Goal: Task Accomplishment & Management: Complete application form

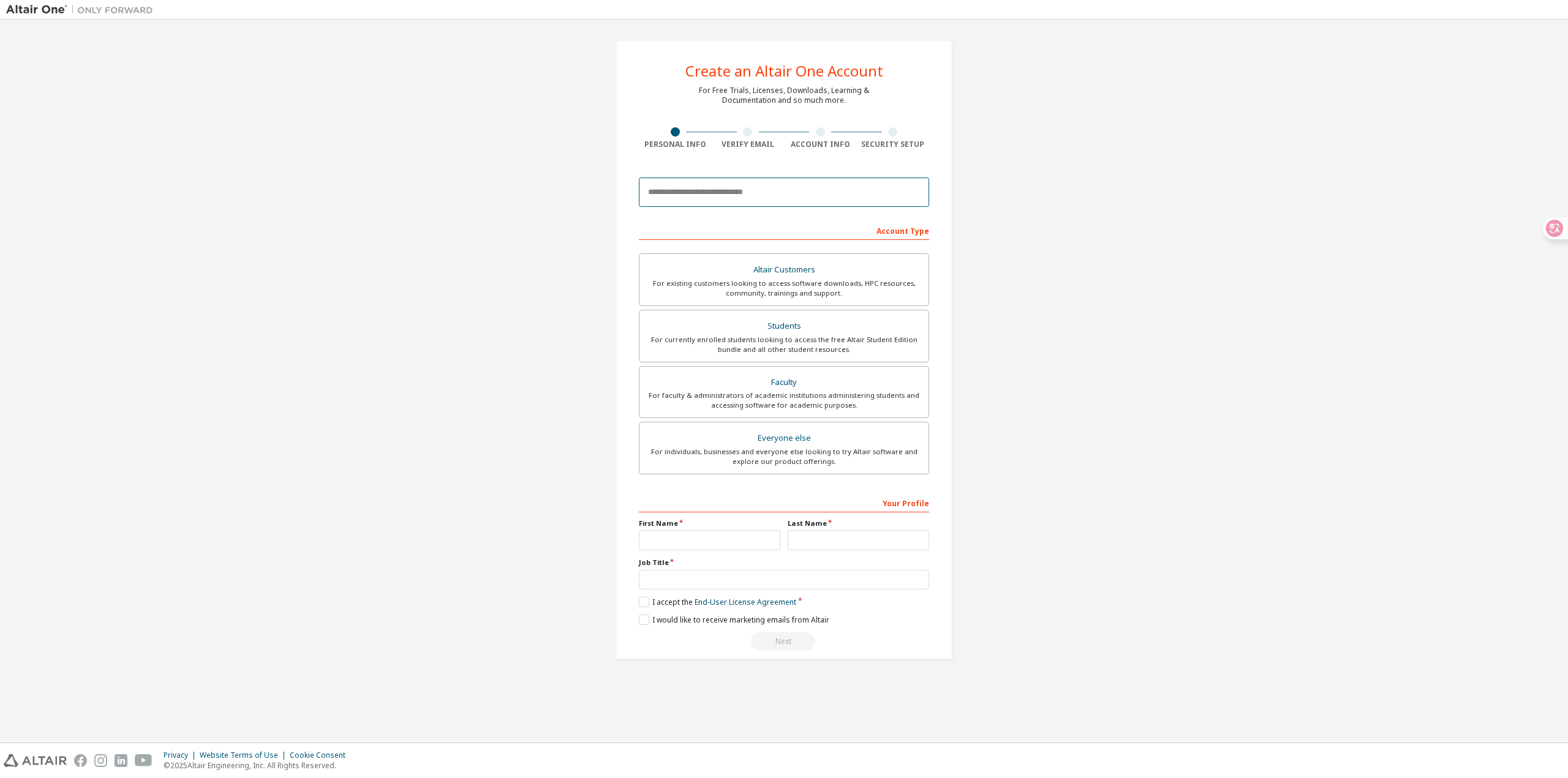
click at [785, 191] on input "email" at bounding box center [783, 192] width 290 height 29
type input "**********"
click at [704, 540] on input "text" at bounding box center [709, 540] width 141 height 20
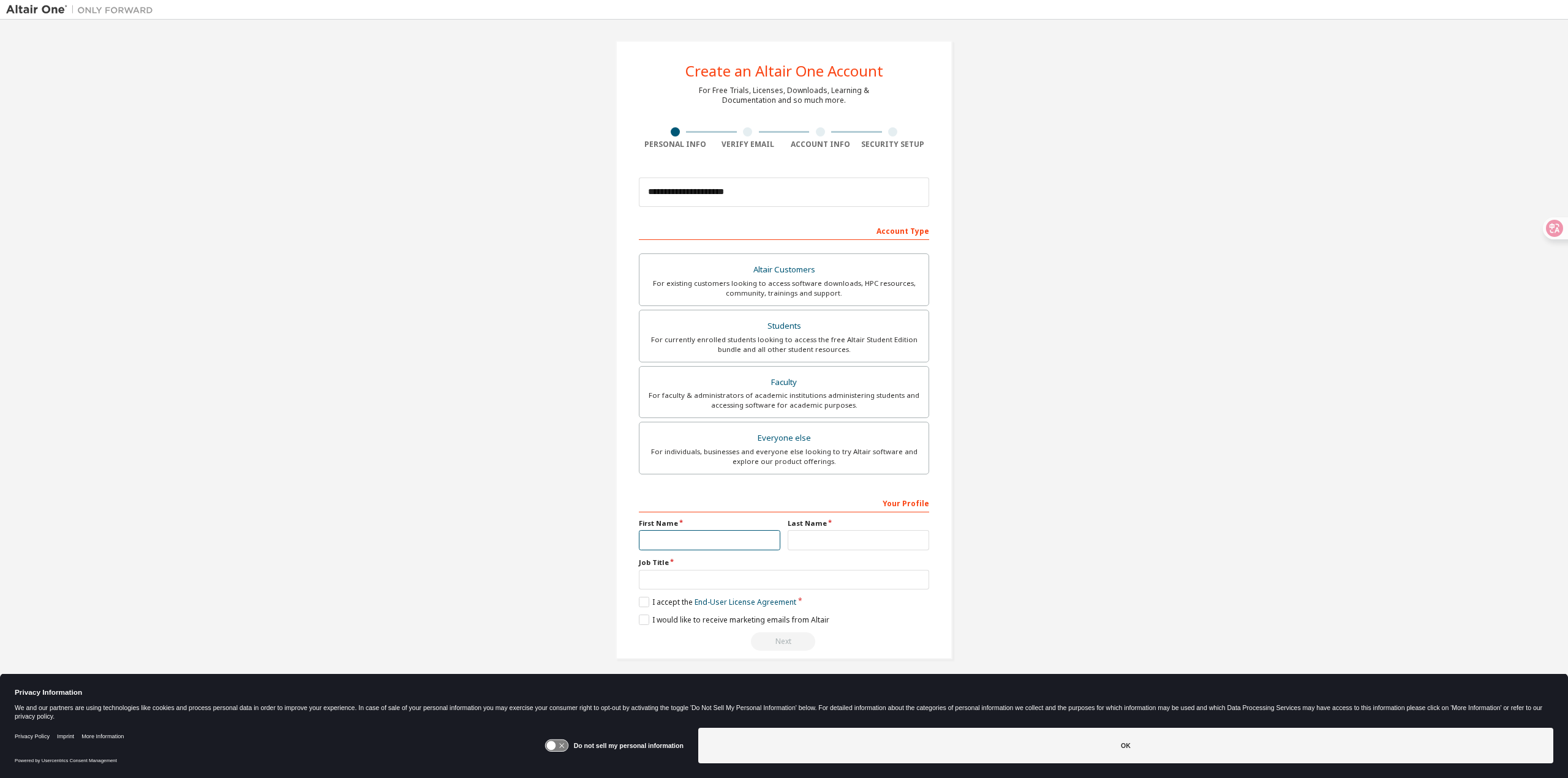
click at [690, 533] on input "text" at bounding box center [709, 540] width 141 height 20
click at [693, 538] on input "text" at bounding box center [709, 540] width 141 height 20
type input "*******"
click at [881, 527] on label "Last Name" at bounding box center [858, 524] width 141 height 10
click at [866, 533] on input "text" at bounding box center [858, 540] width 141 height 20
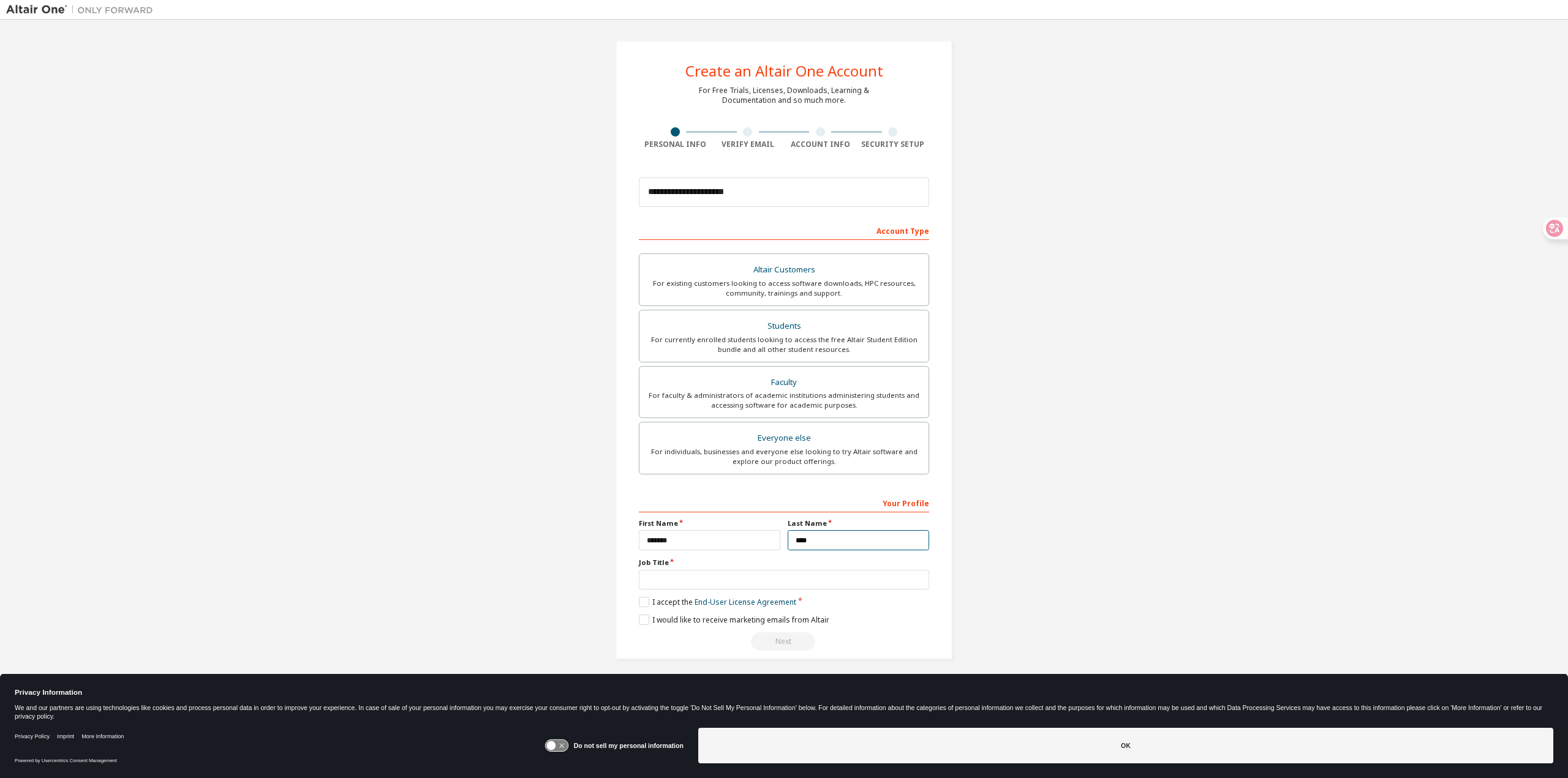
type input "****"
click at [681, 580] on input "text" at bounding box center [783, 580] width 290 height 20
type input "*******"
click at [649, 601] on label "I accept the End-User License Agreement" at bounding box center [717, 602] width 157 height 10
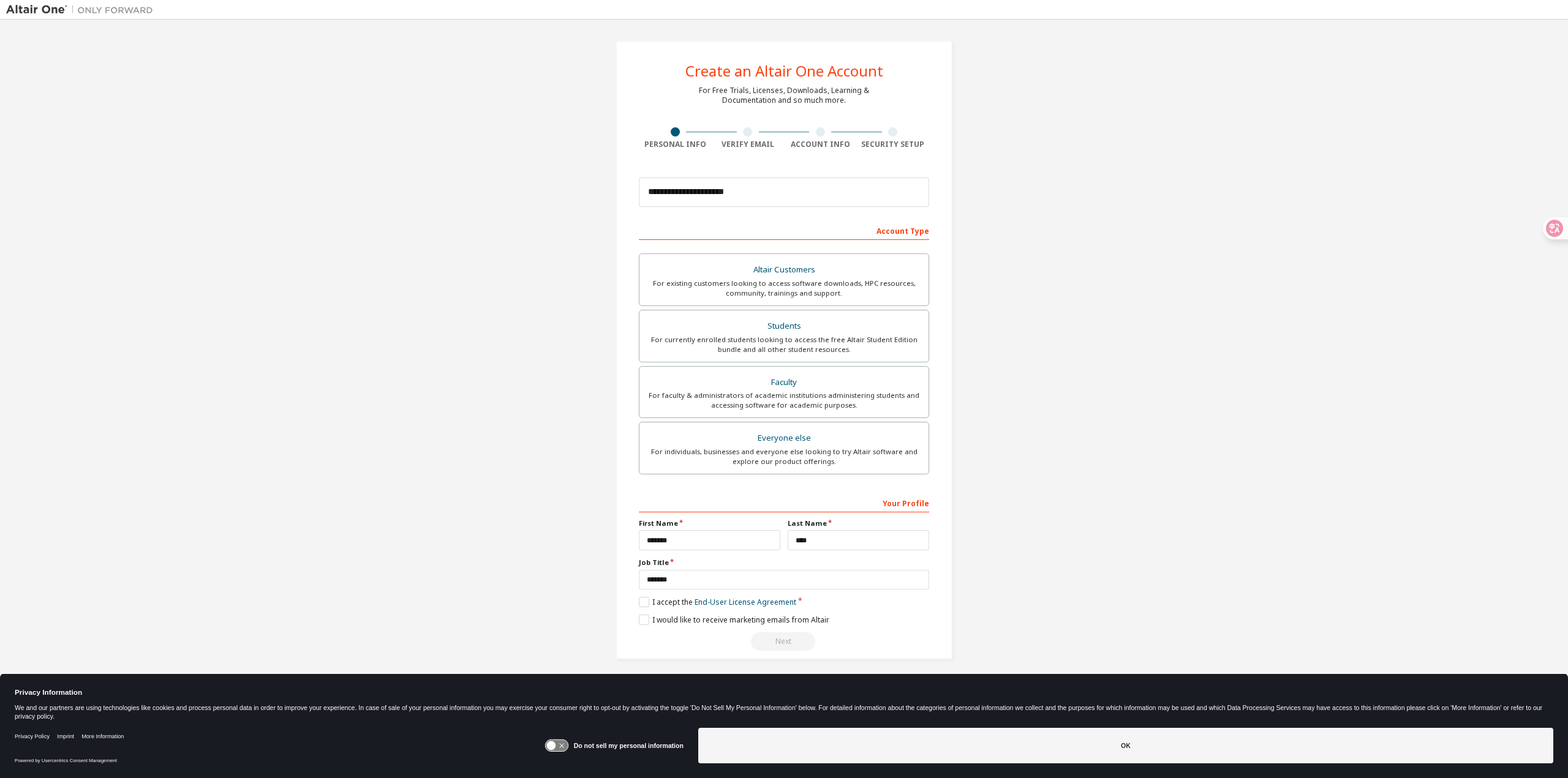
click at [798, 644] on div "Next" at bounding box center [783, 642] width 290 height 18
click at [646, 617] on label "I would like to receive marketing emails from Altair" at bounding box center [734, 619] width 191 height 10
click at [851, 341] on div "For currently enrolled students looking to access the free Altair Student Editi…" at bounding box center [784, 345] width 275 height 19
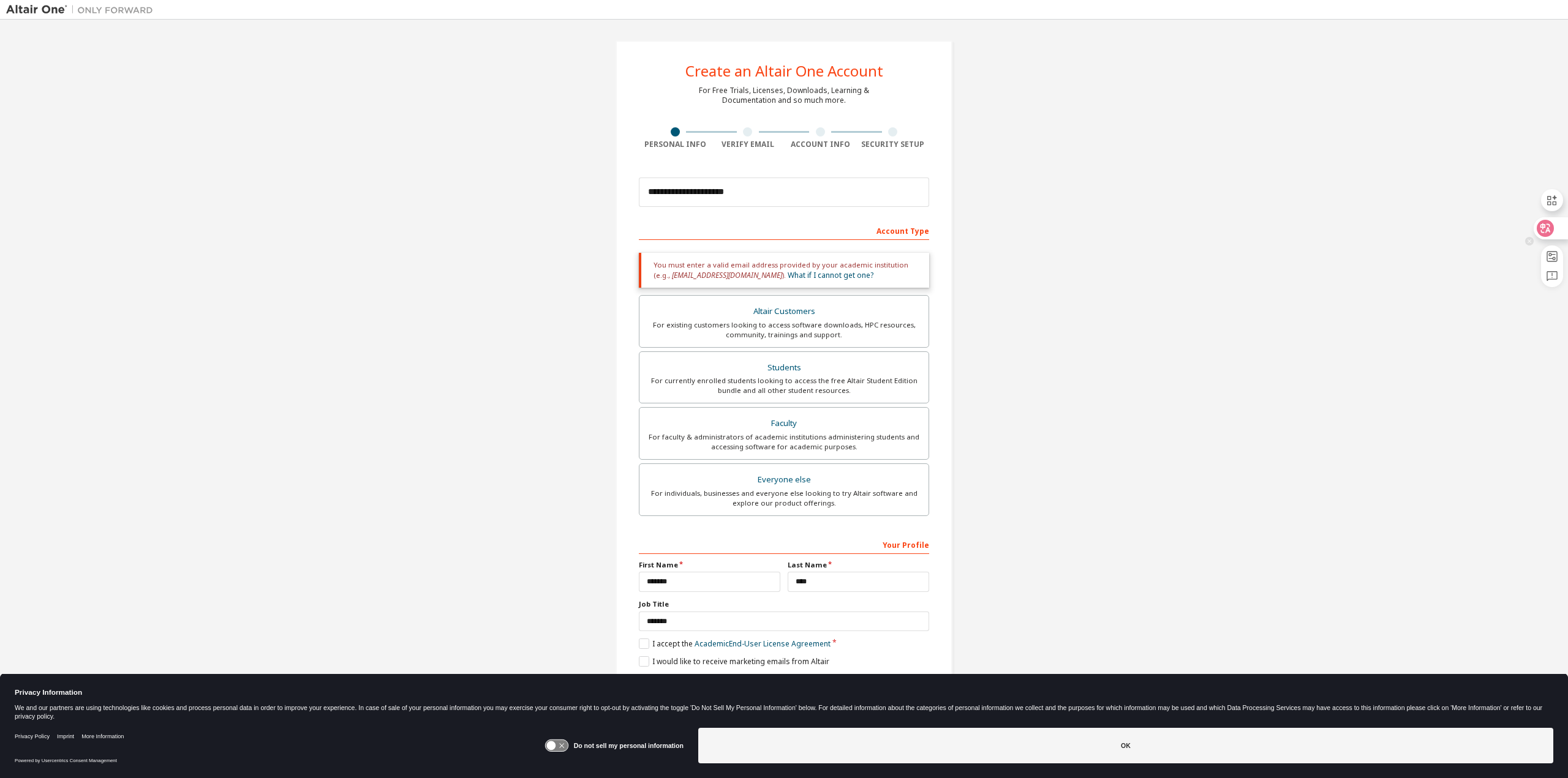
drag, startPoint x: 1024, startPoint y: 284, endPoint x: 1555, endPoint y: 222, distance: 534.6
click at [1552, 222] on icon at bounding box center [1546, 229] width 13 height 13
click at [1550, 228] on icon at bounding box center [1546, 229] width 13 height 13
click at [1549, 229] on icon at bounding box center [1546, 228] width 10 height 10
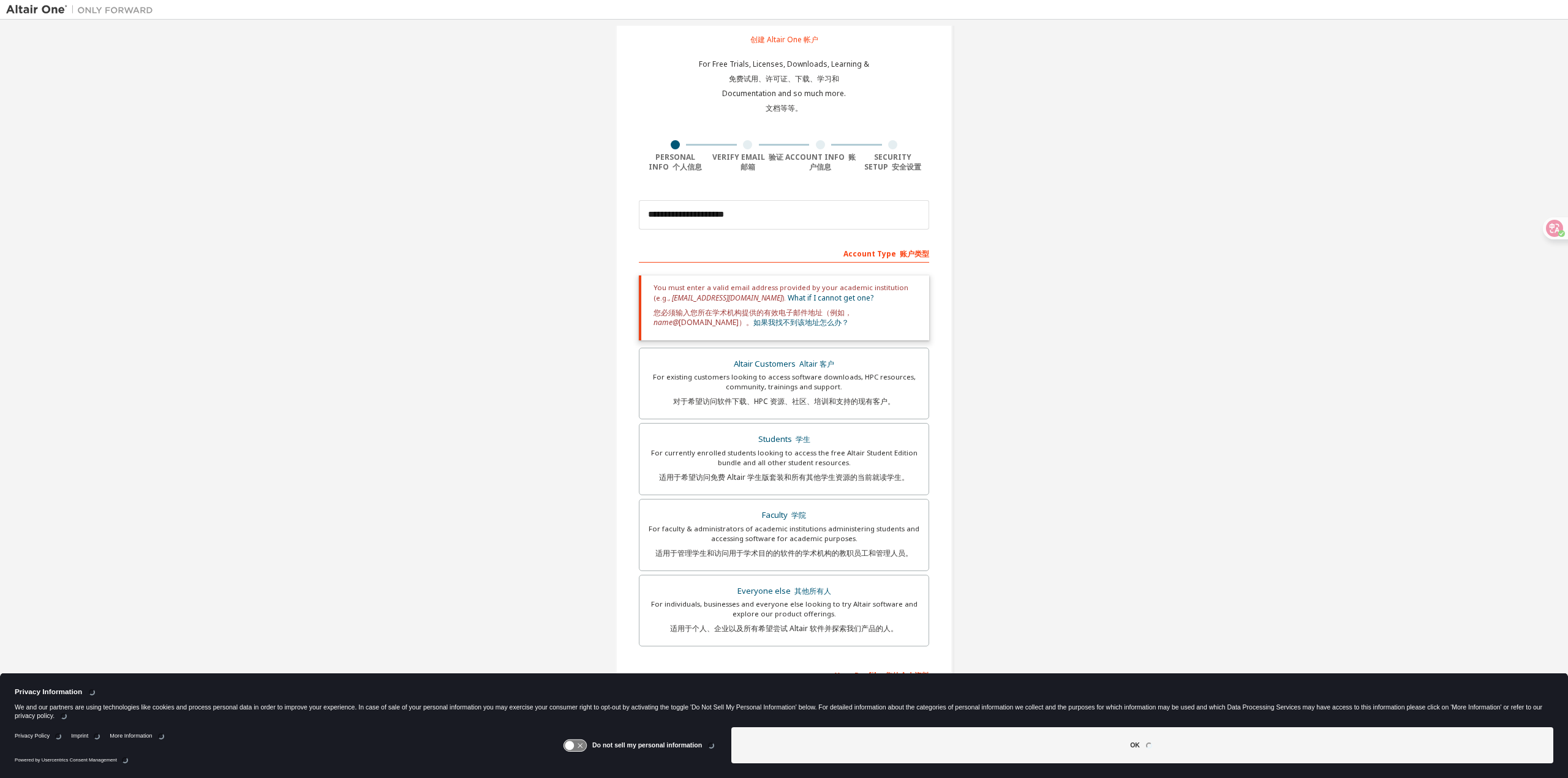
scroll to position [61, 0]
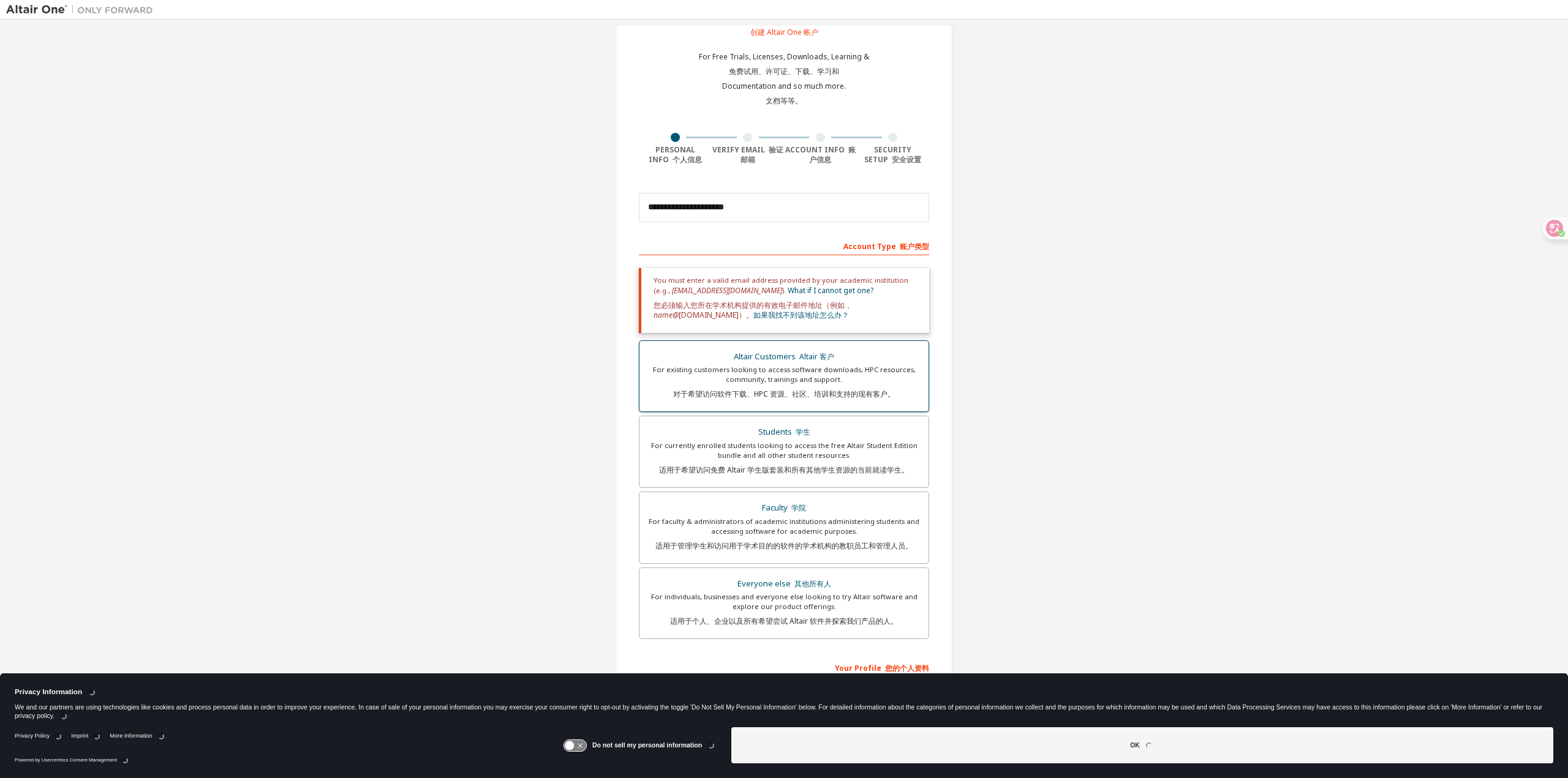
click at [875, 391] on font "对于希望访问软件下载、HPC 资源、社区、培训和支持的现有客户。" at bounding box center [784, 394] width 222 height 10
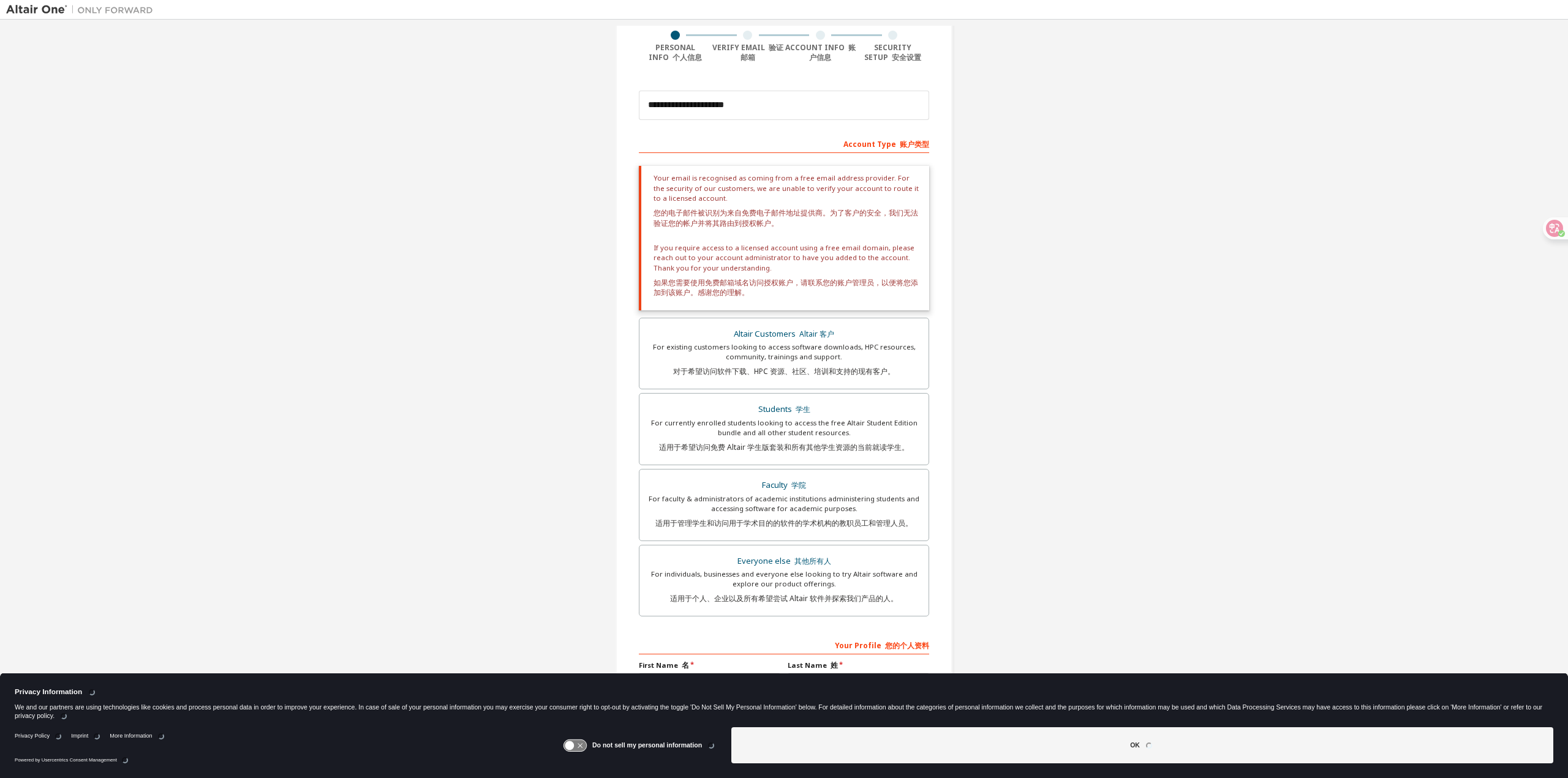
scroll to position [245, 0]
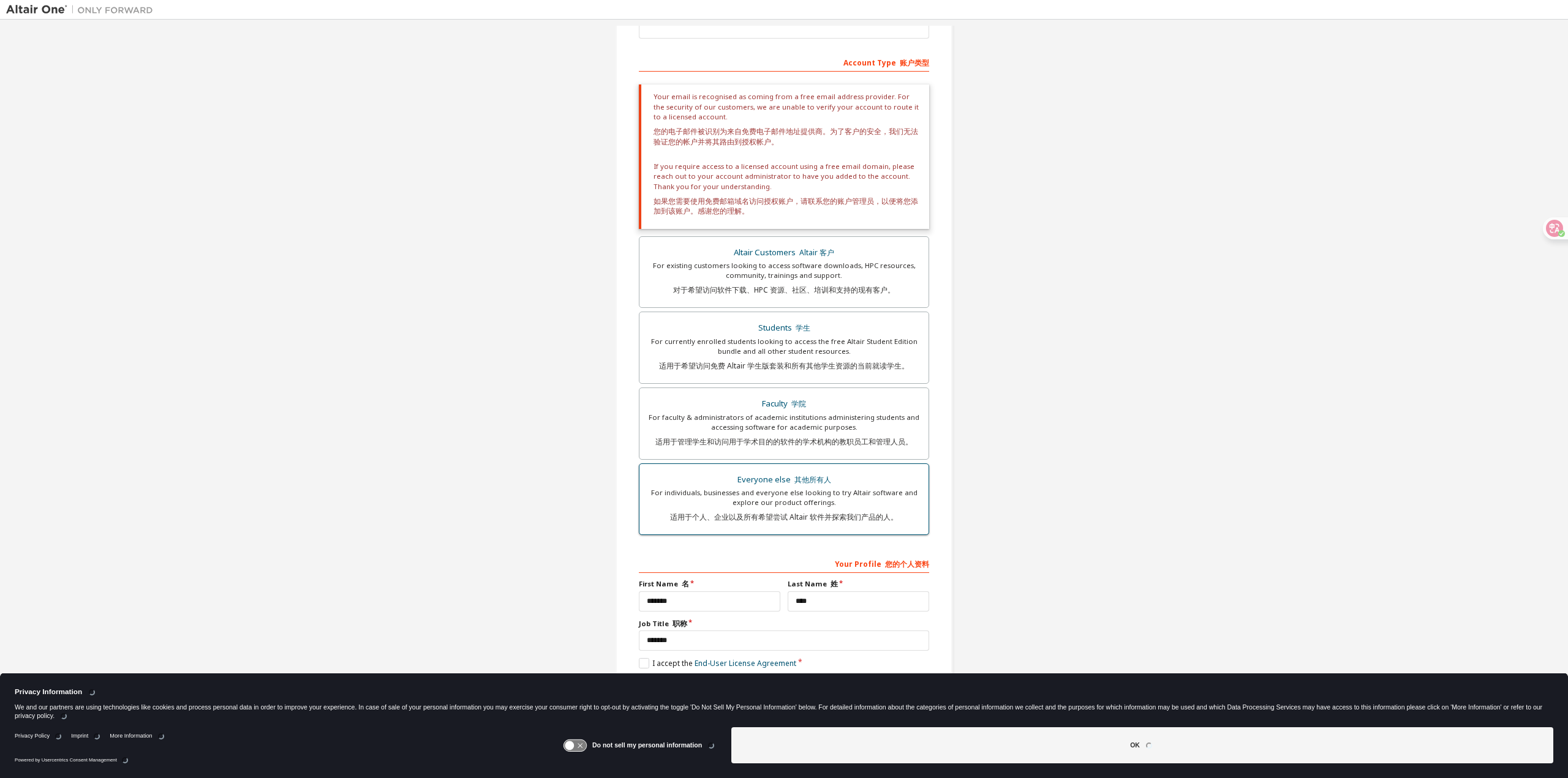
click at [863, 485] on div "Everyone else 其他所有人" at bounding box center [784, 480] width 275 height 17
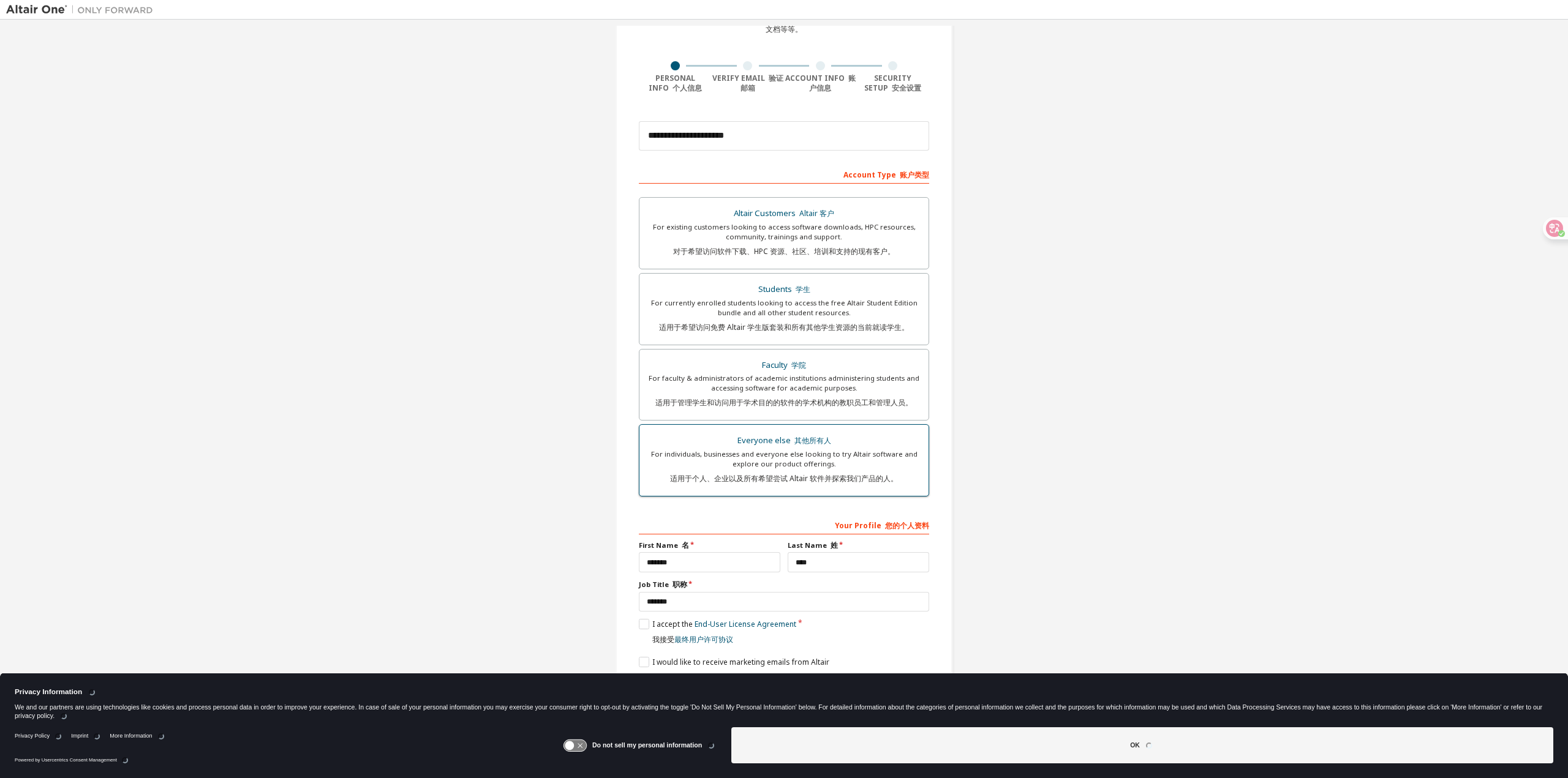
scroll to position [133, 0]
click at [640, 628] on label "I accept the End-User License Agreement 我接受 最终用户许可协议" at bounding box center [717, 634] width 157 height 31
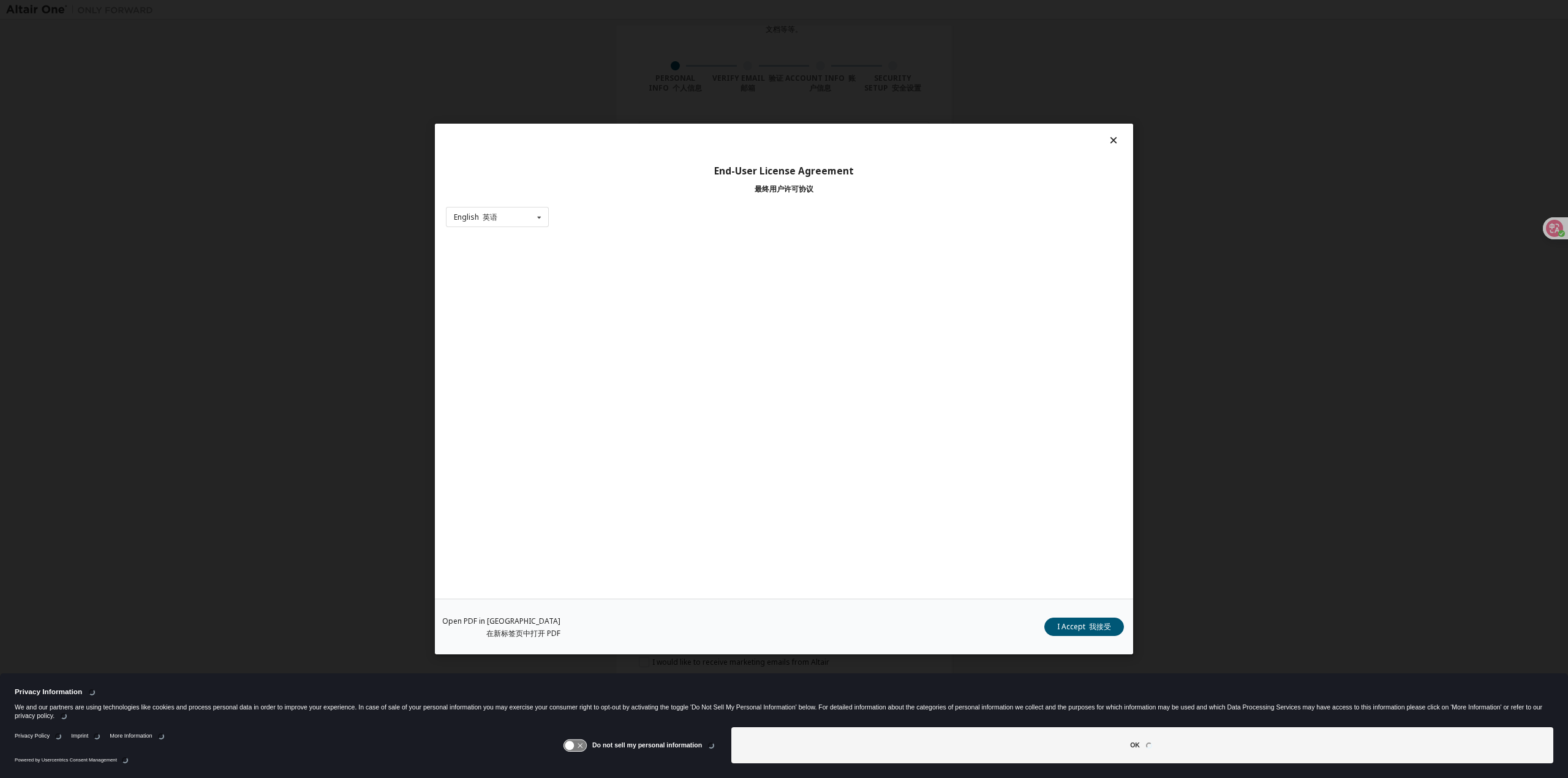
click at [1104, 630] on font "我接受" at bounding box center [1101, 626] width 22 height 10
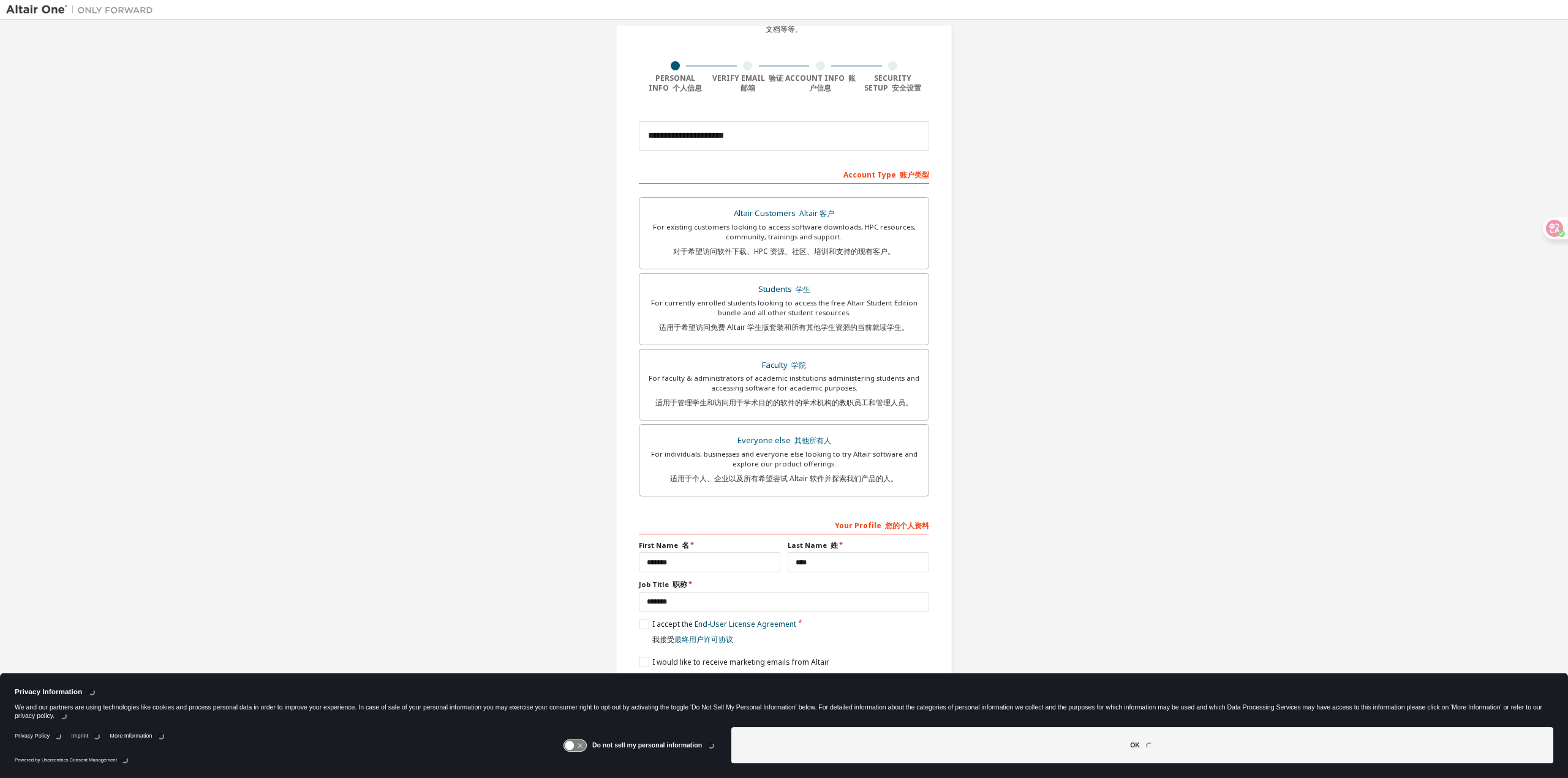
click at [582, 746] on icon at bounding box center [579, 745] width 5 height 5
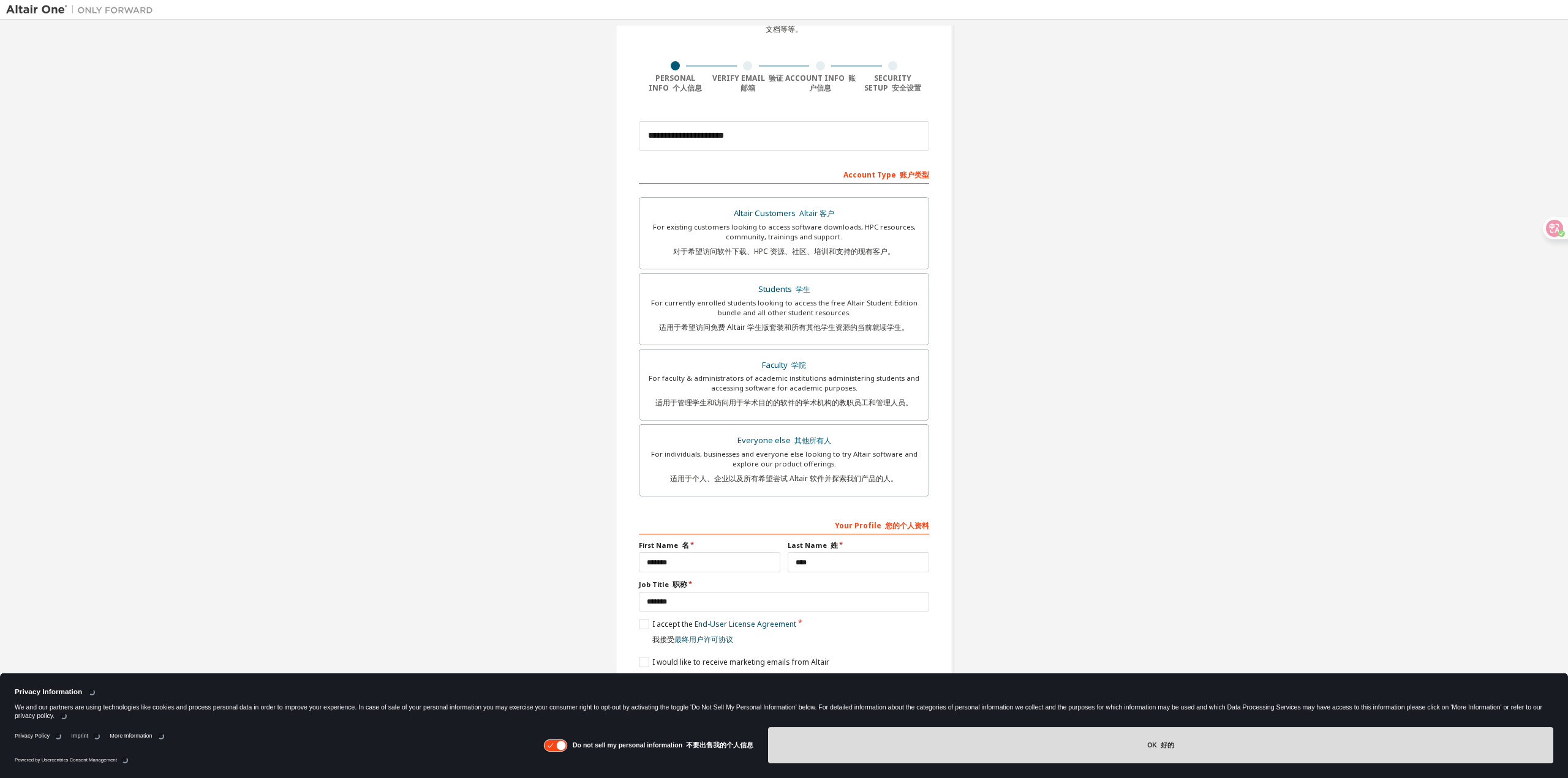
click at [879, 740] on button "OK 好的" at bounding box center [1160, 745] width 785 height 36
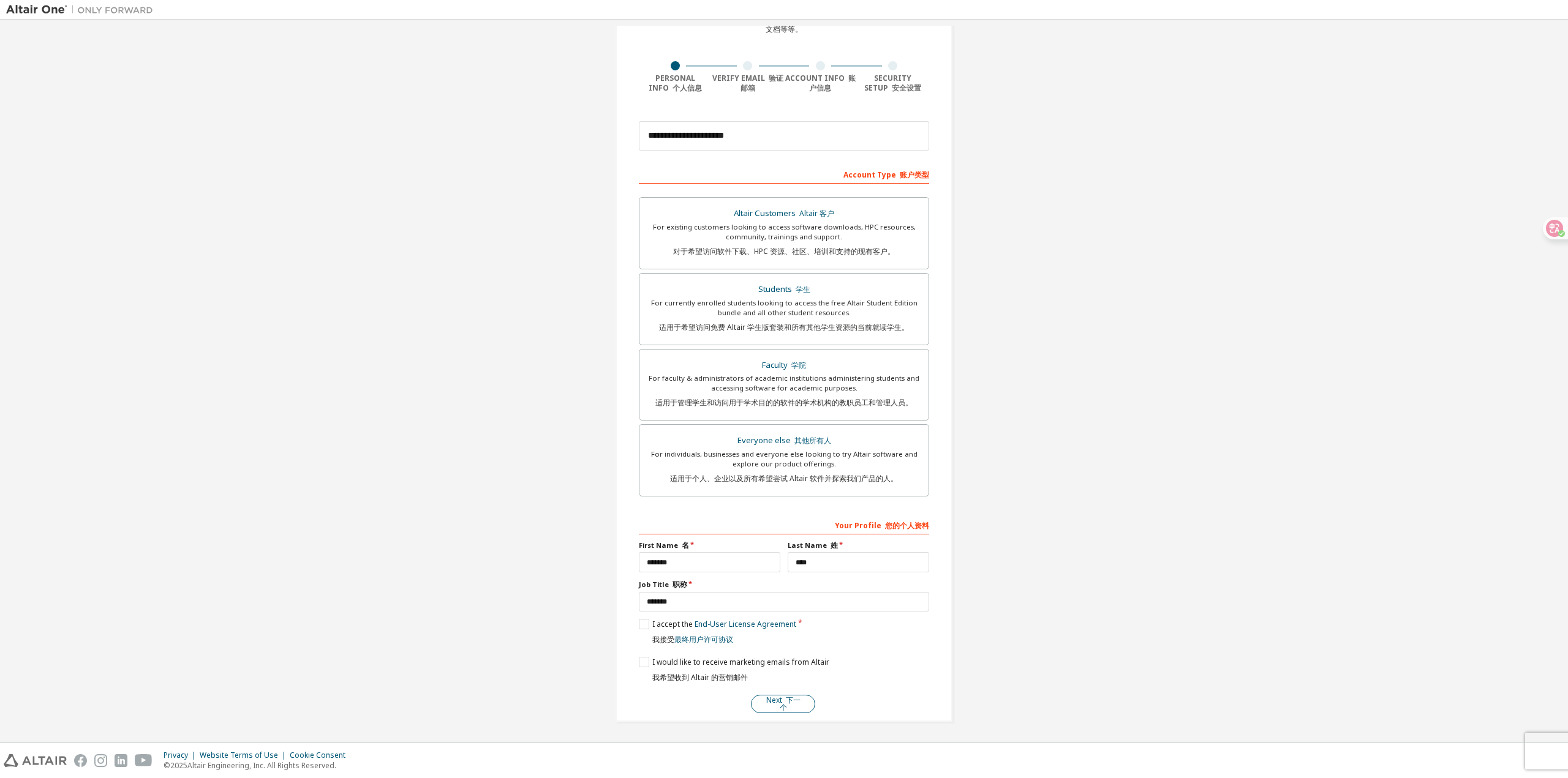
click at [784, 704] on font "下一个" at bounding box center [790, 704] width 21 height 18
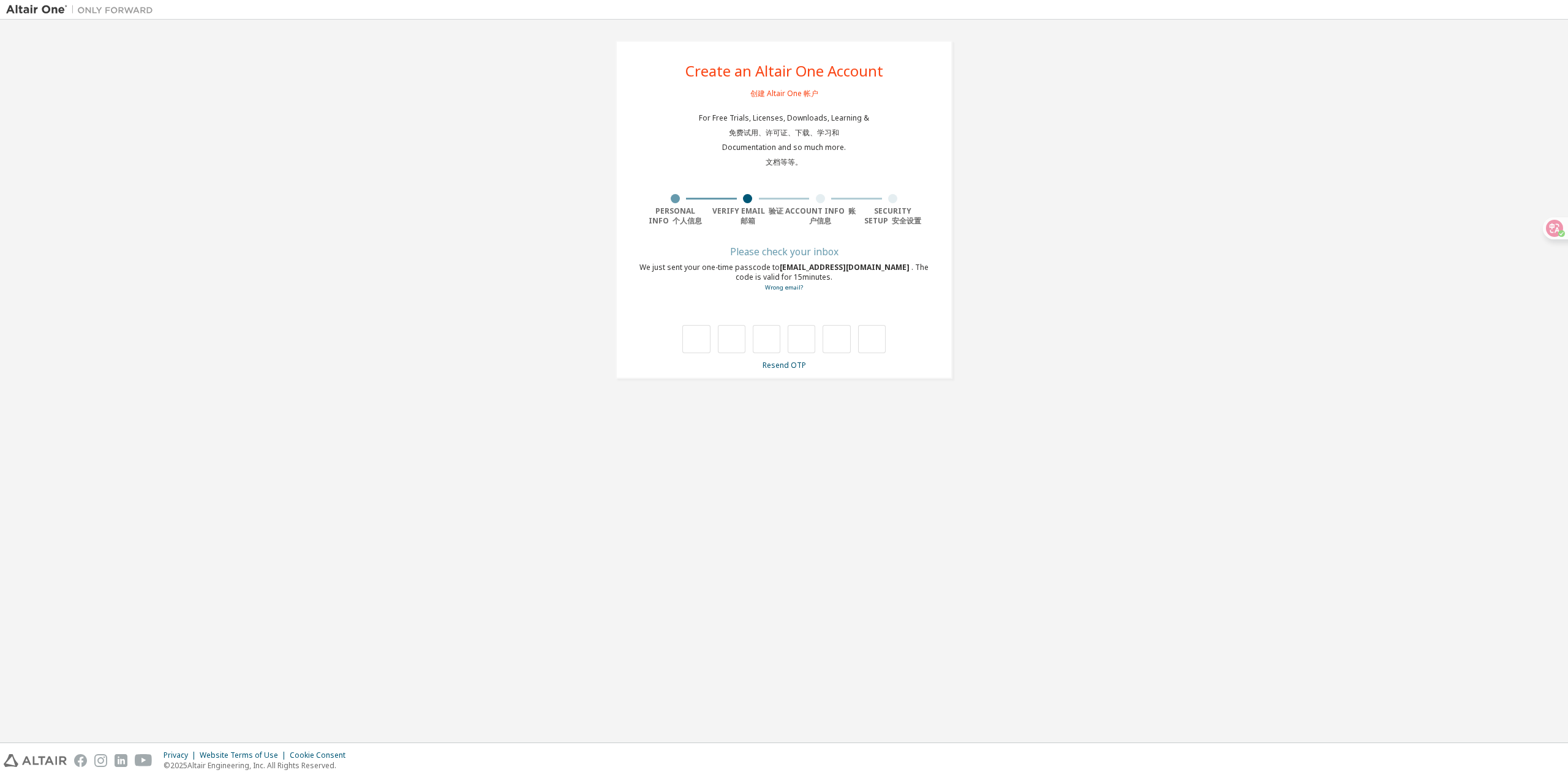
scroll to position [0, 0]
type input "*"
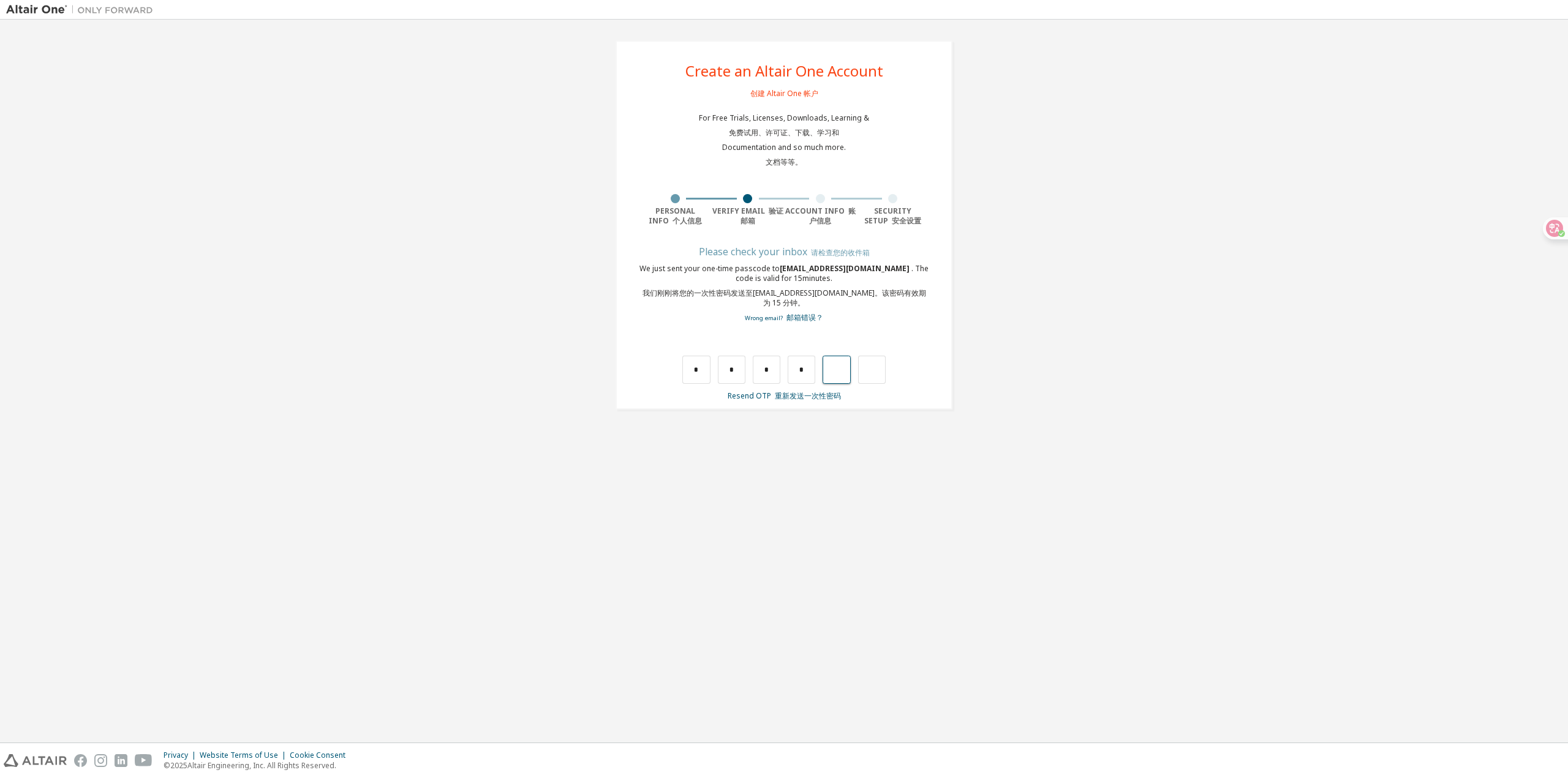
type input "*"
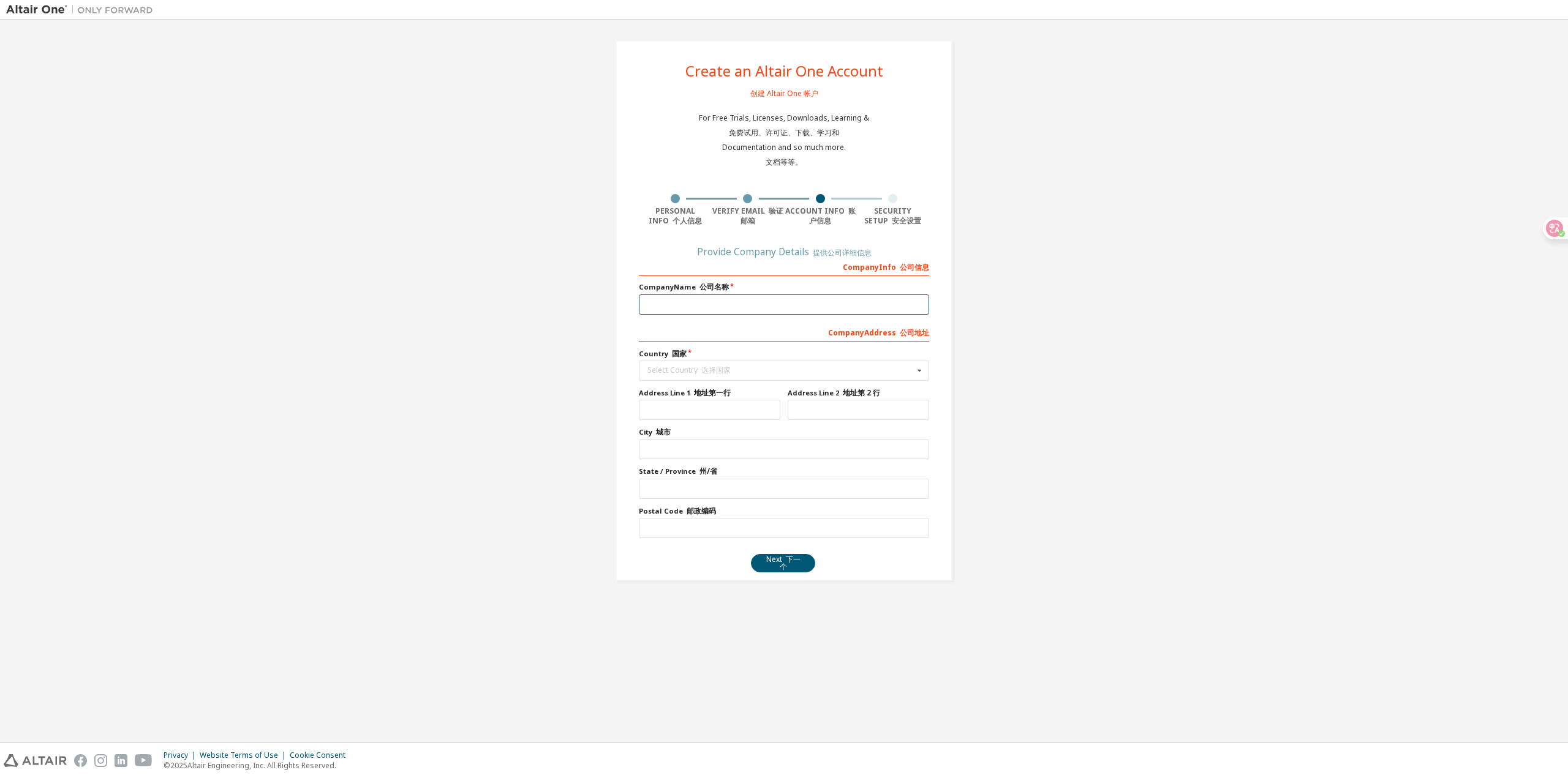
click at [749, 305] on input "text" at bounding box center [783, 305] width 290 height 20
type input "****"
click at [739, 362] on input "text" at bounding box center [785, 371] width 289 height 19
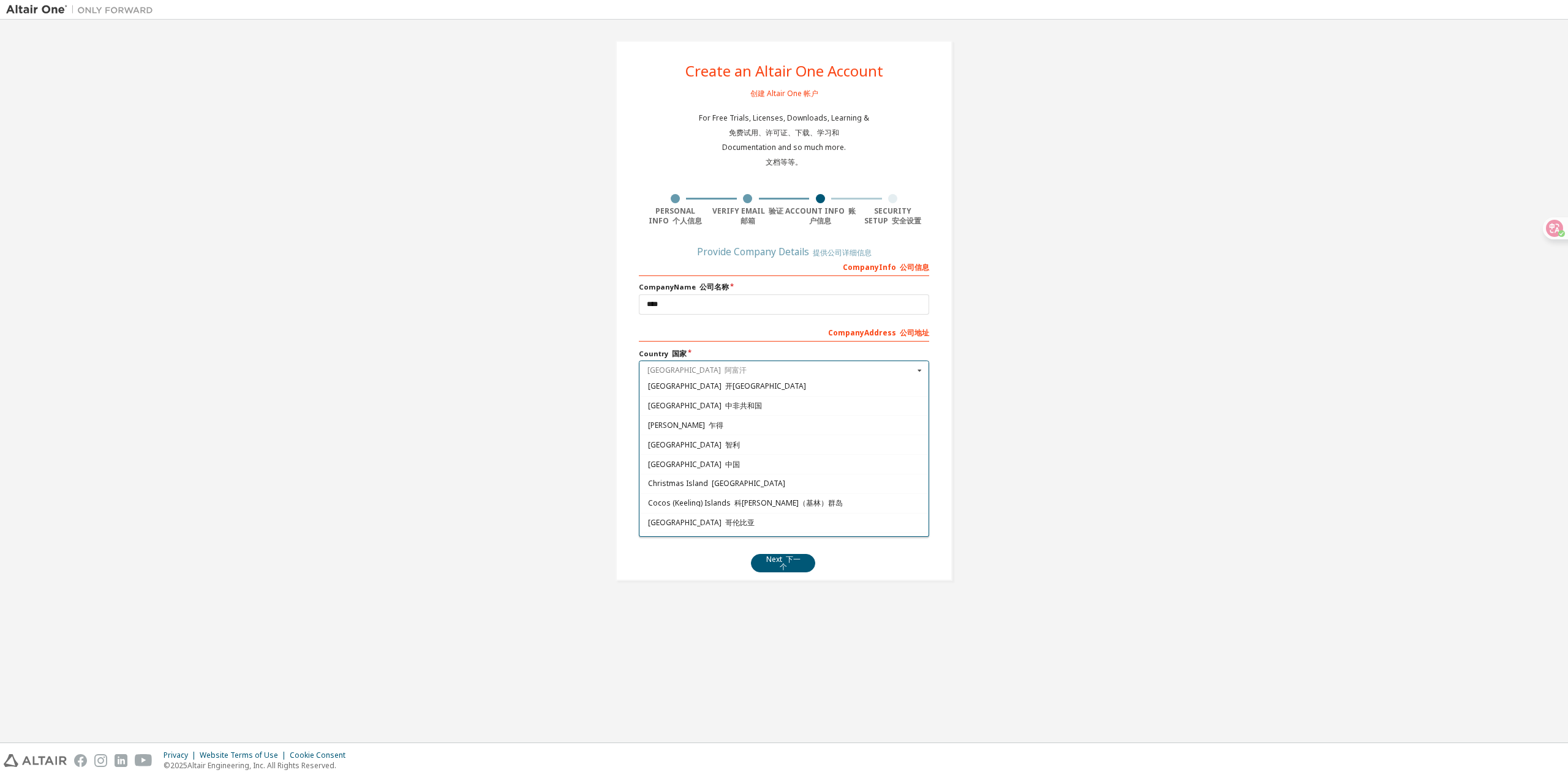
scroll to position [813, 0]
click at [706, 484] on div "China 中国" at bounding box center [784, 494] width 289 height 19
type input "***"
click at [692, 410] on input "text" at bounding box center [709, 410] width 141 height 20
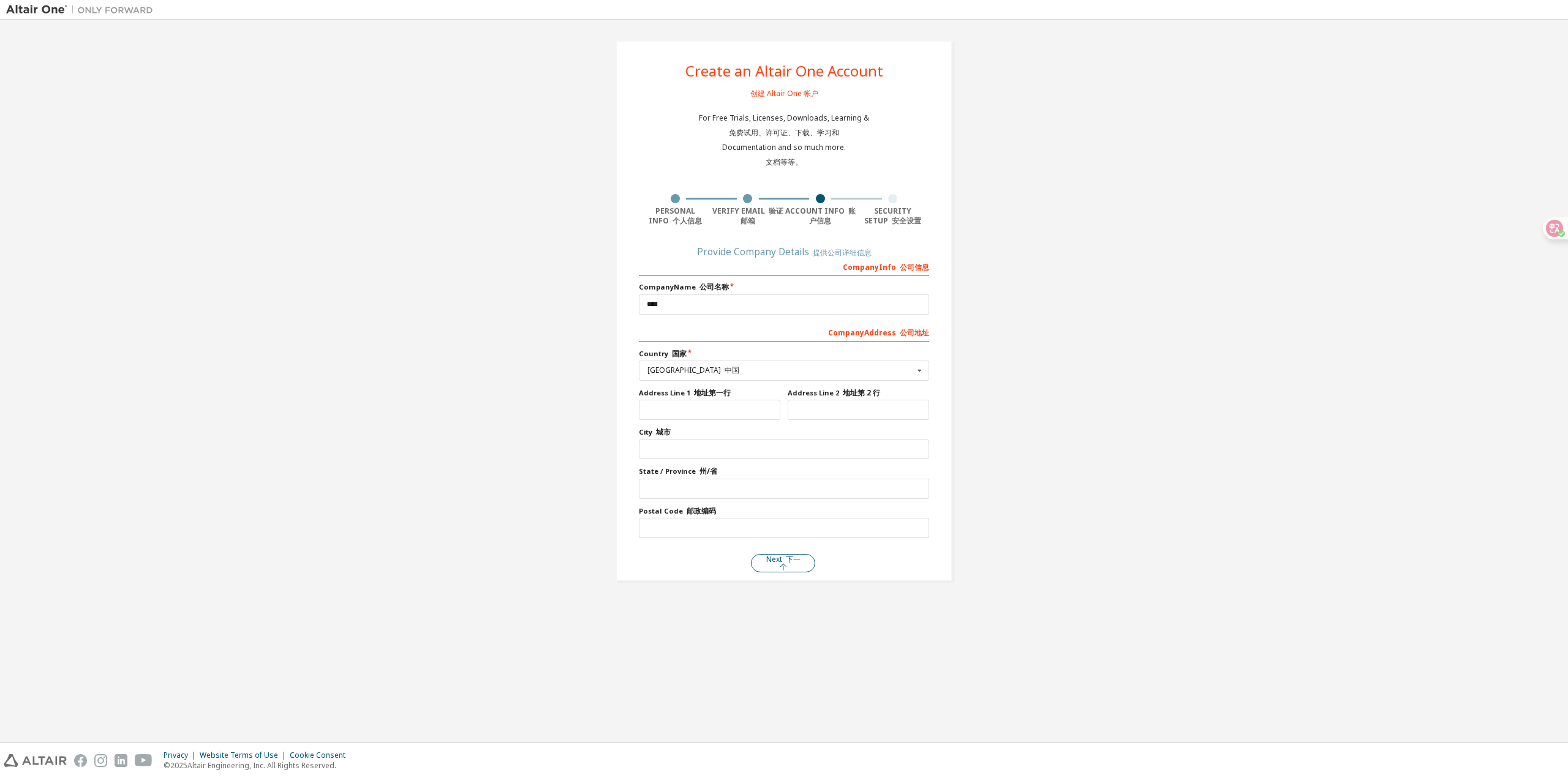
click at [790, 560] on font "下一个" at bounding box center [790, 563] width 21 height 18
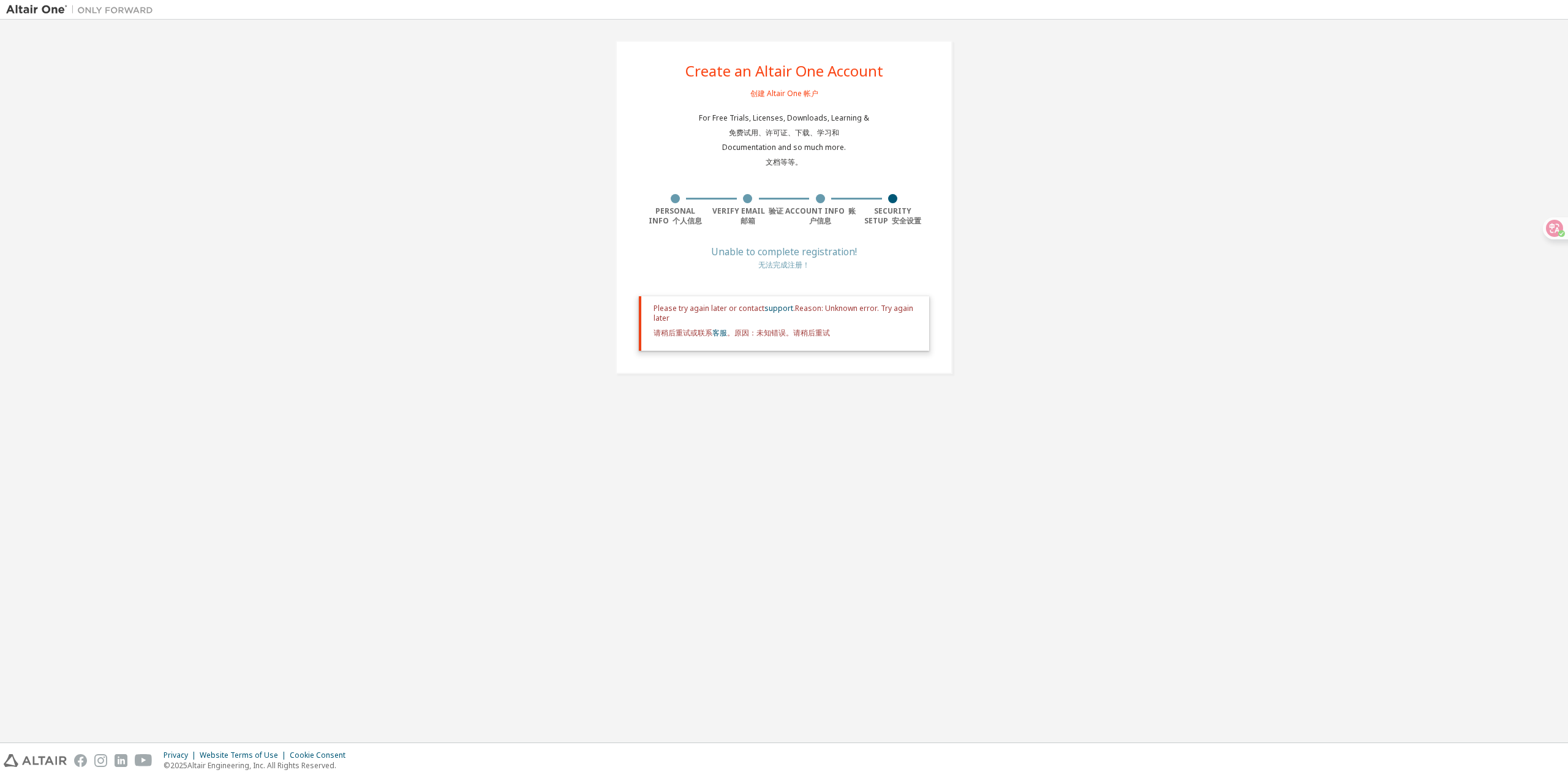
click at [789, 259] on font "无法完成注册！" at bounding box center [784, 264] width 51 height 10
click at [946, 241] on div "Create an Altair One Account 创建 Altair One 帐户 For Free Trials, Licenses, Downlo…" at bounding box center [784, 207] width 337 height 334
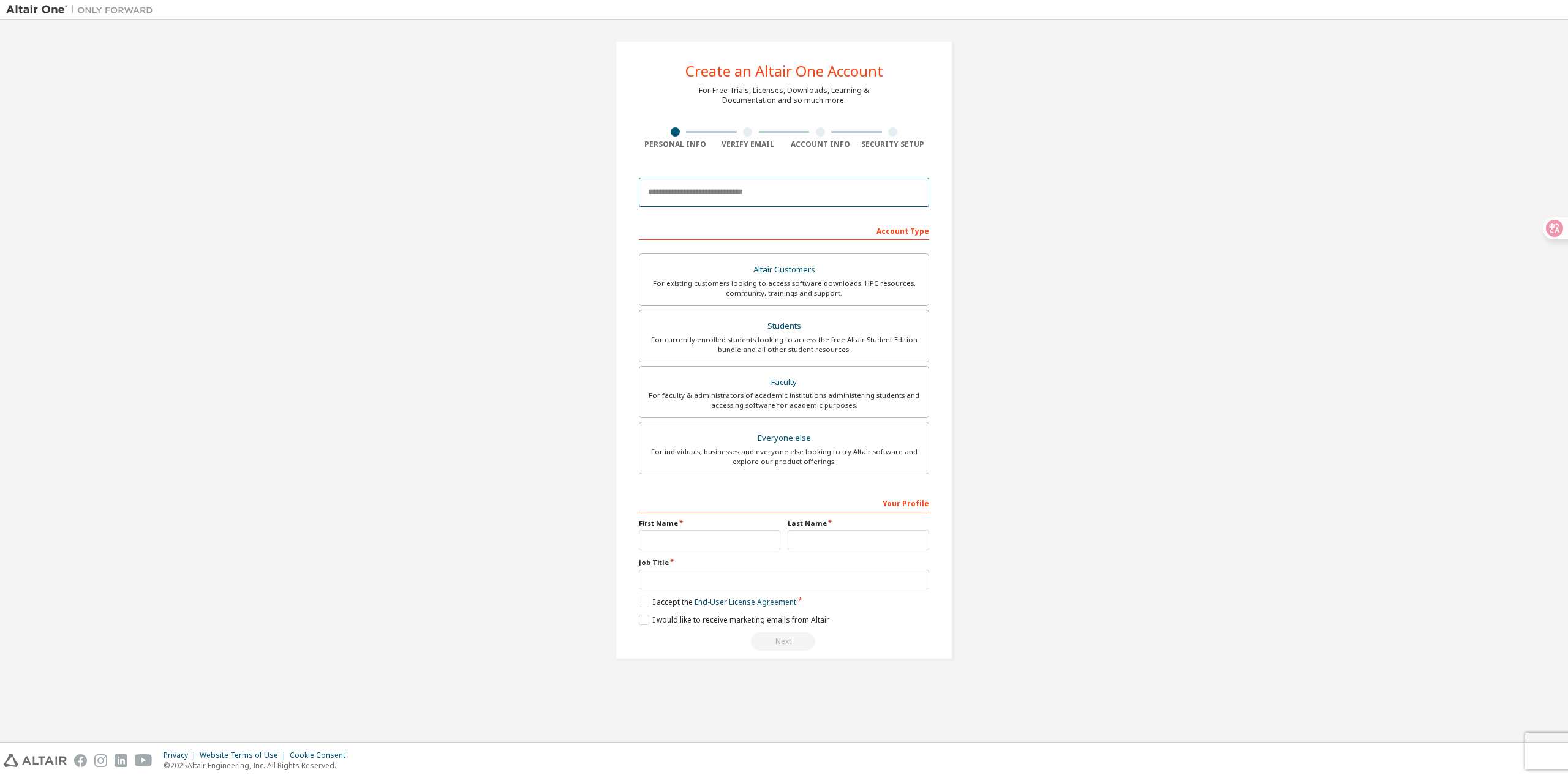
click at [746, 188] on input "email" at bounding box center [783, 192] width 290 height 29
type input "**********"
click at [822, 441] on div "Everyone else" at bounding box center [784, 438] width 275 height 17
click at [696, 547] on input "text" at bounding box center [709, 540] width 141 height 20
type input "*******"
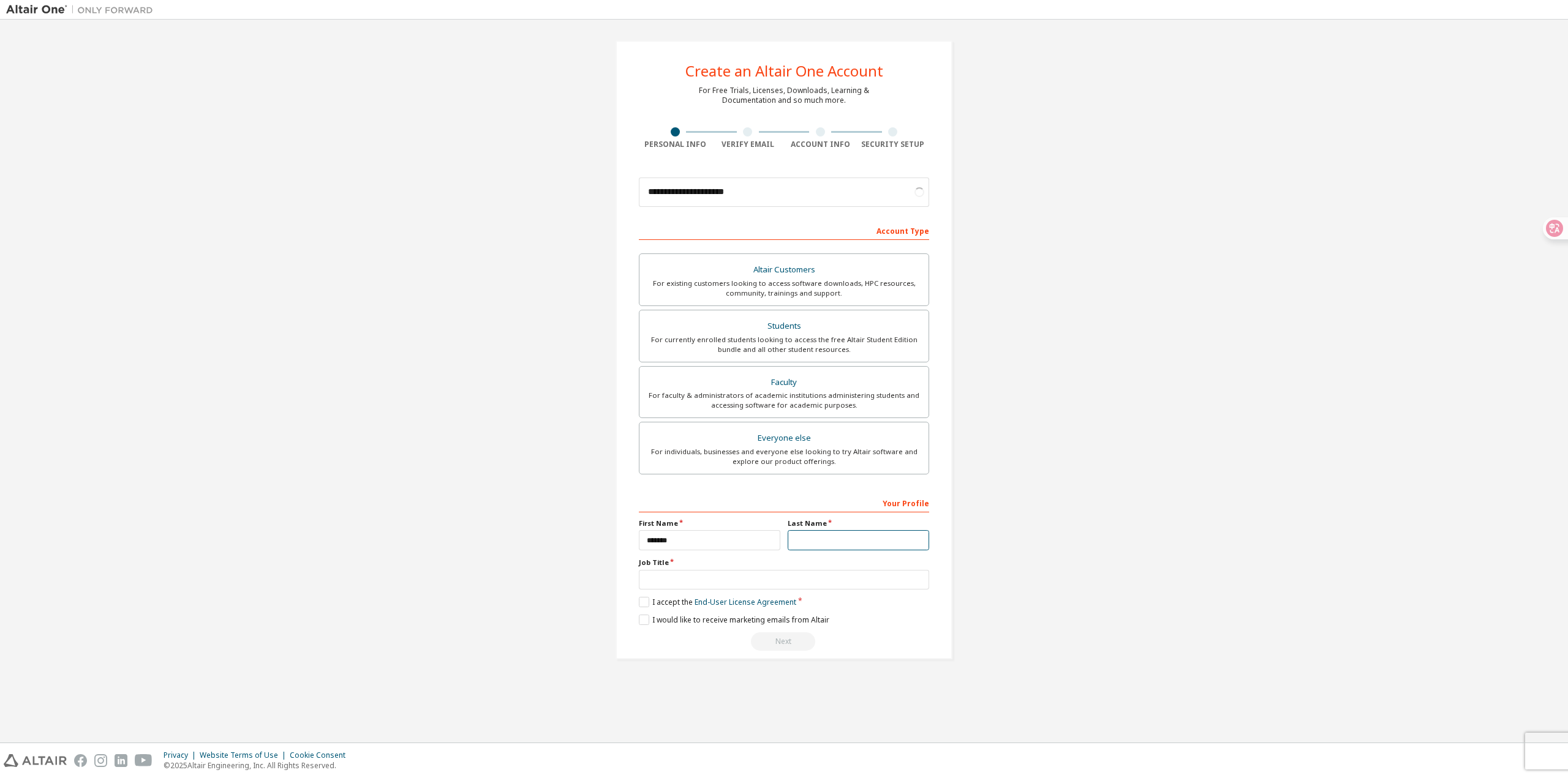
click at [869, 543] on input "text" at bounding box center [858, 540] width 141 height 20
type input "****"
click at [745, 583] on input "text" at bounding box center [783, 580] width 290 height 20
type input "*******"
click at [649, 606] on label "I accept the End-User License Agreement" at bounding box center [717, 602] width 157 height 10
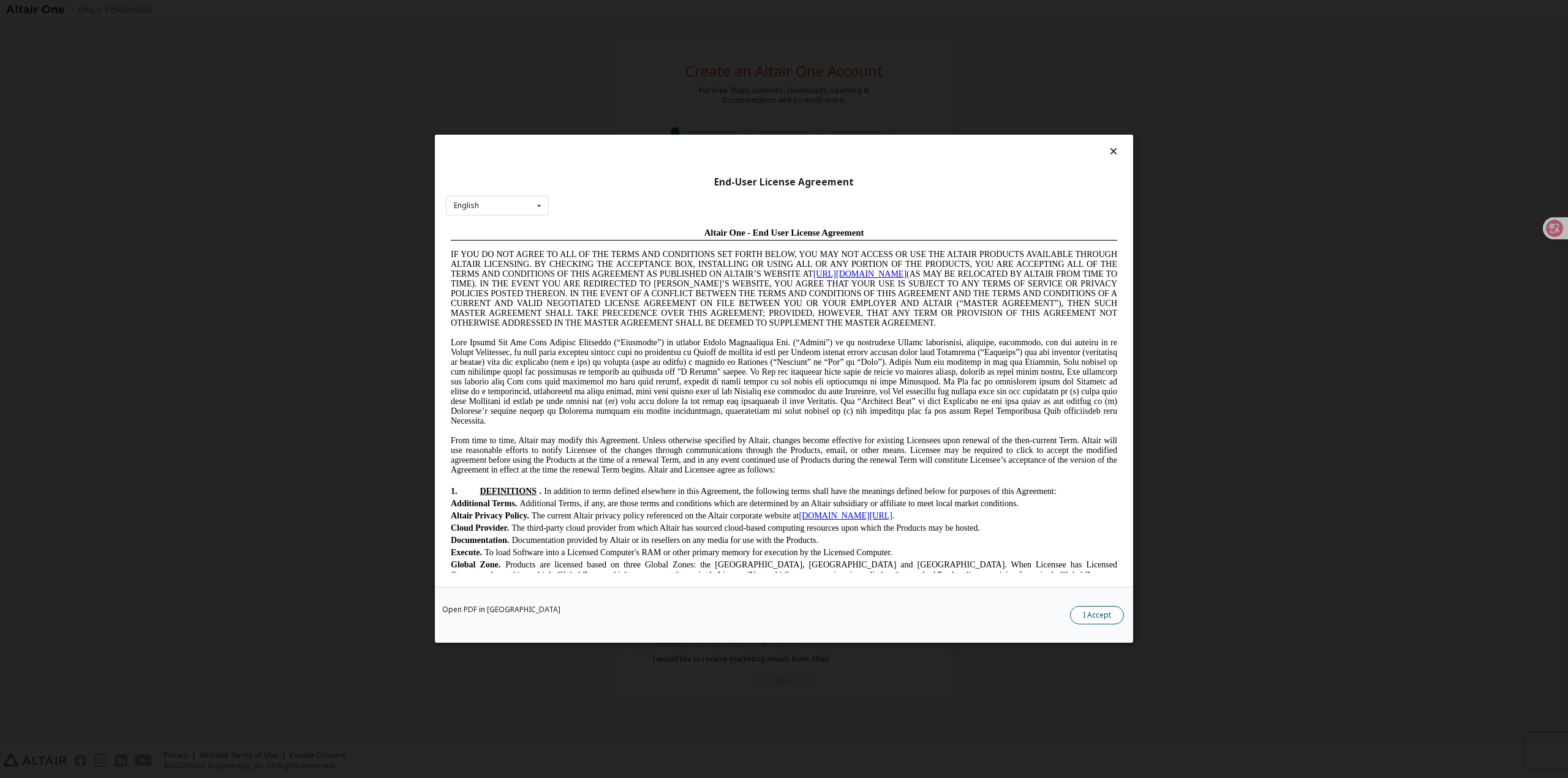
click at [1101, 613] on button "I Accept" at bounding box center [1096, 616] width 54 height 18
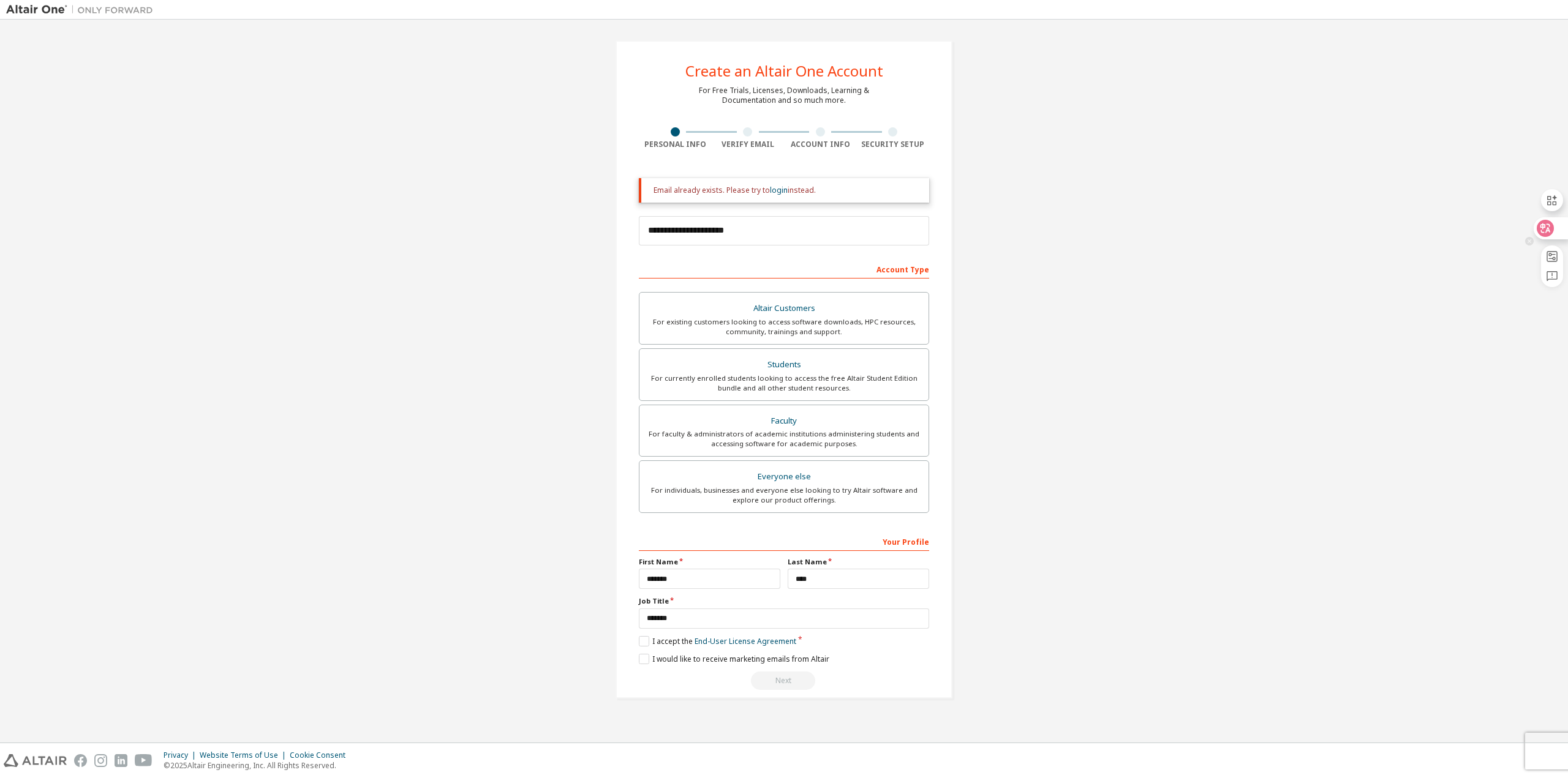
click at [1556, 236] on div at bounding box center [1551, 229] width 33 height 22
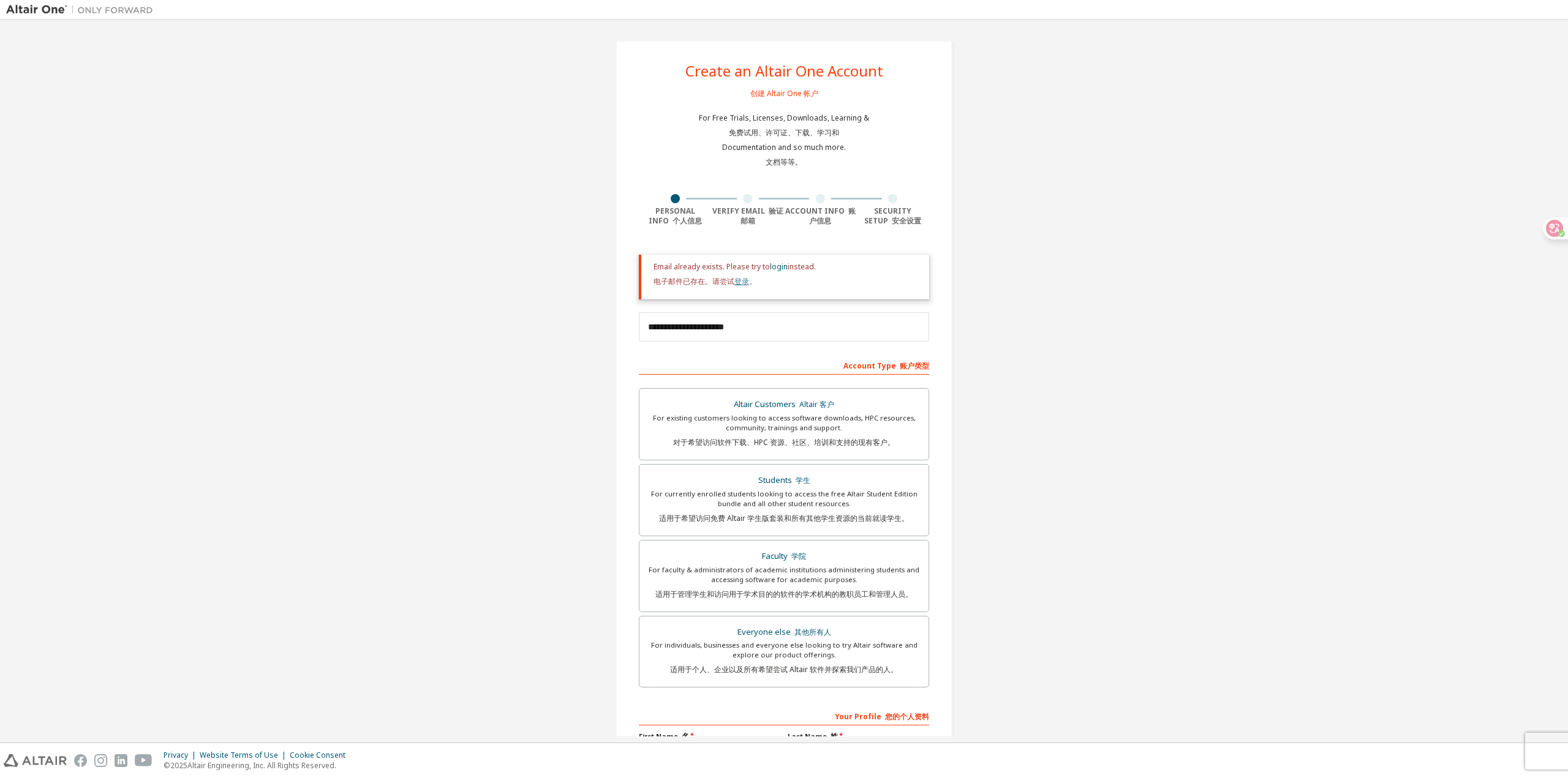
click at [739, 278] on link "登录" at bounding box center [742, 281] width 15 height 10
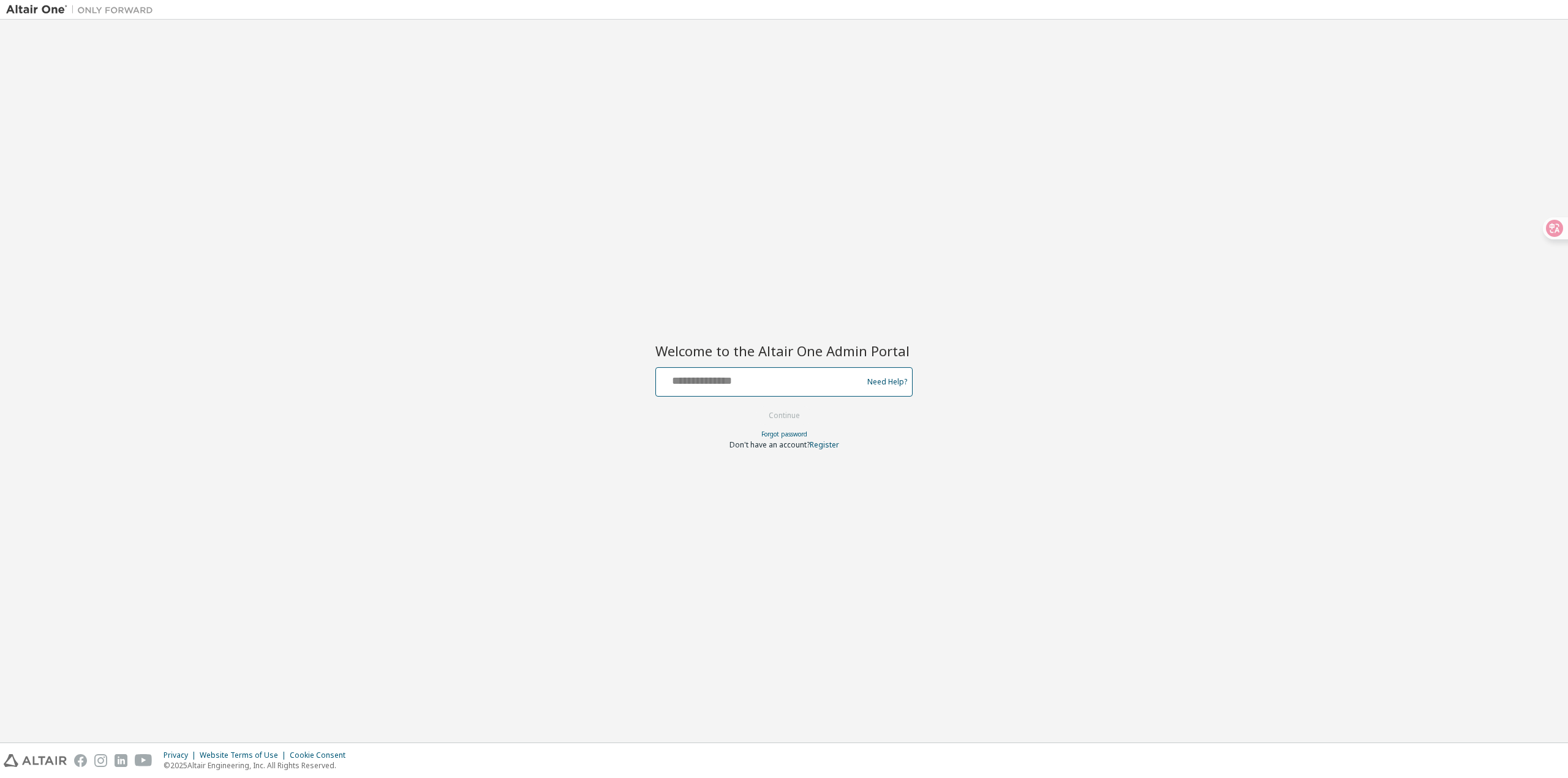
click at [755, 380] on input "text" at bounding box center [761, 380] width 200 height 18
type input "**********"
click at [778, 405] on div at bounding box center [784, 406] width 257 height 1
click at [783, 412] on button "Continue" at bounding box center [785, 416] width 57 height 18
